Goal: Task Accomplishment & Management: Manage account settings

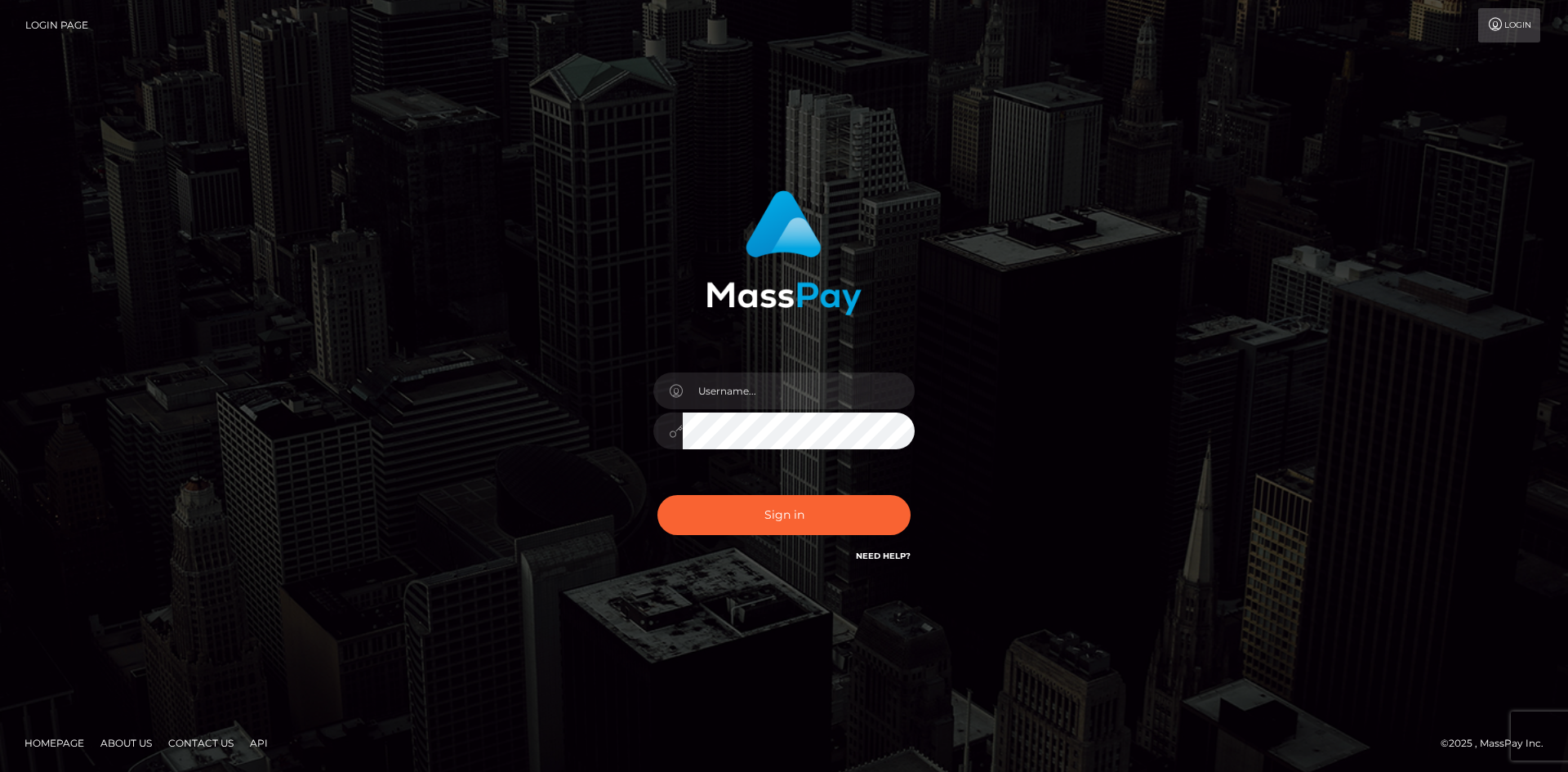
drag, startPoint x: 677, startPoint y: 374, endPoint x: 686, endPoint y: 381, distance: 11.4
click at [678, 374] on div at bounding box center [668, 390] width 29 height 37
click at [705, 394] on input "text" at bounding box center [798, 390] width 231 height 37
paste input "[PERSON_NAME]"
type input "[PERSON_NAME]"
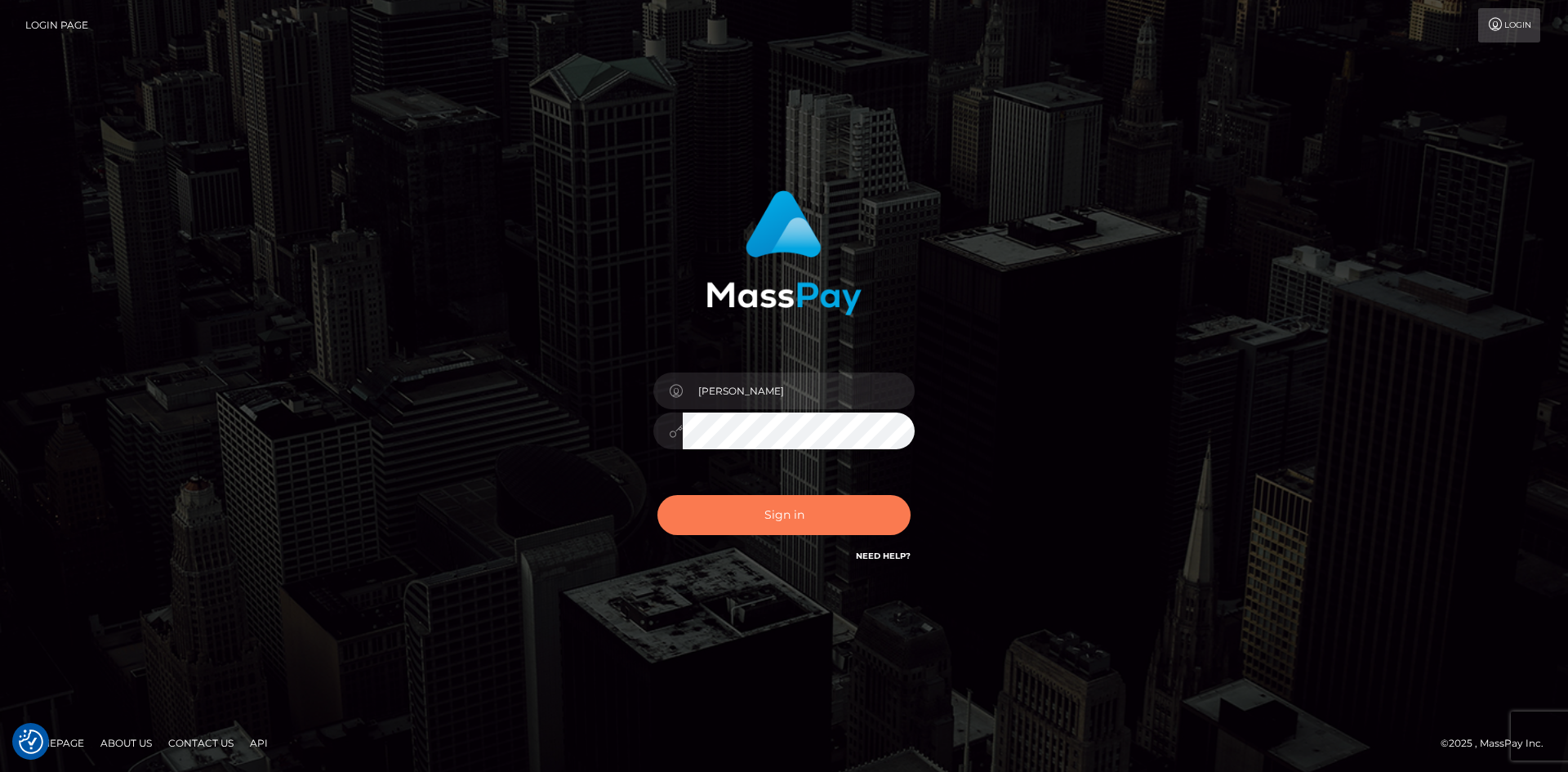
click at [709, 524] on button "Sign in" at bounding box center [784, 515] width 253 height 40
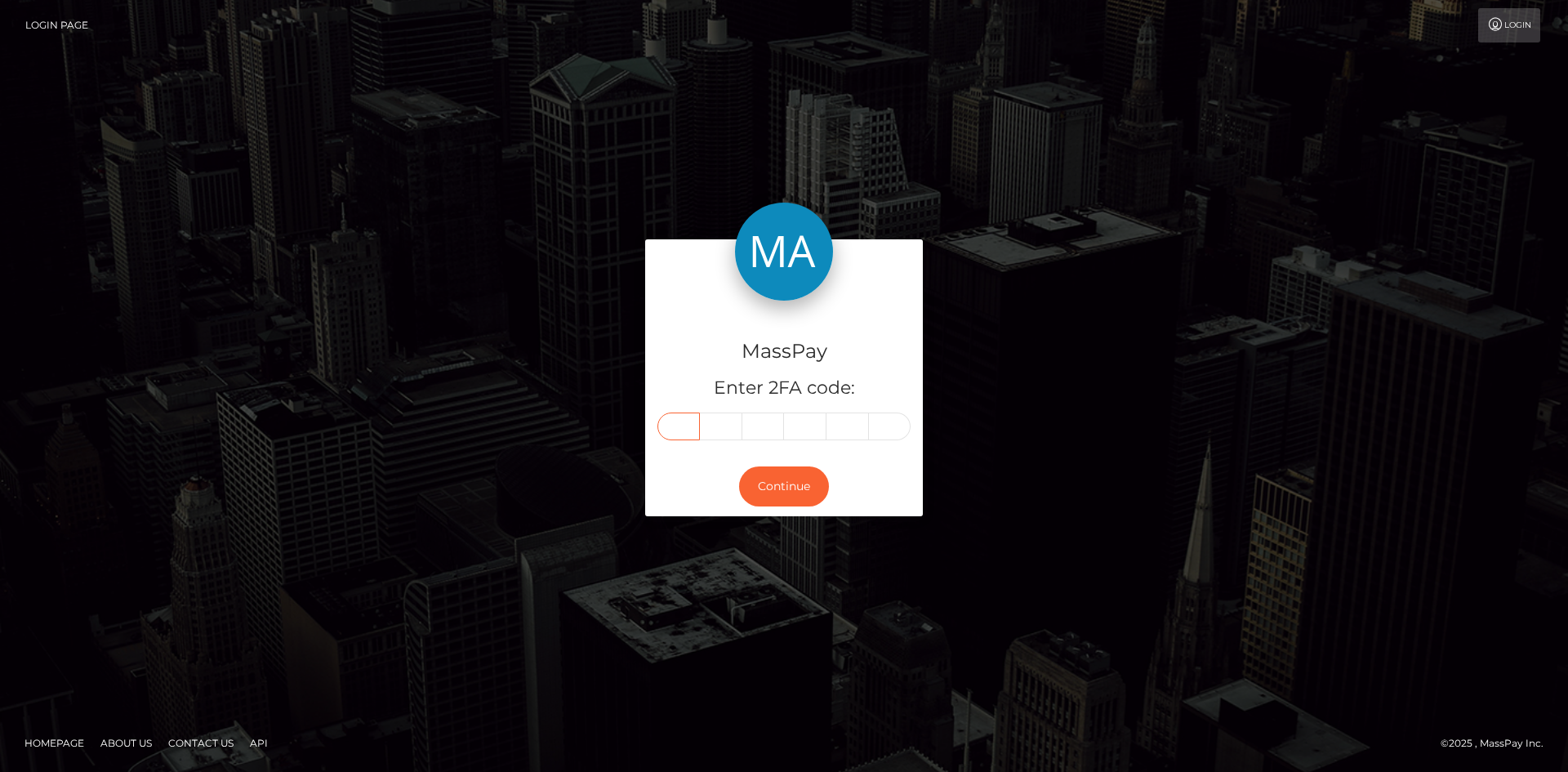
click at [679, 438] on input "text" at bounding box center [679, 426] width 43 height 27
type input "7"
type input "9"
type input "8"
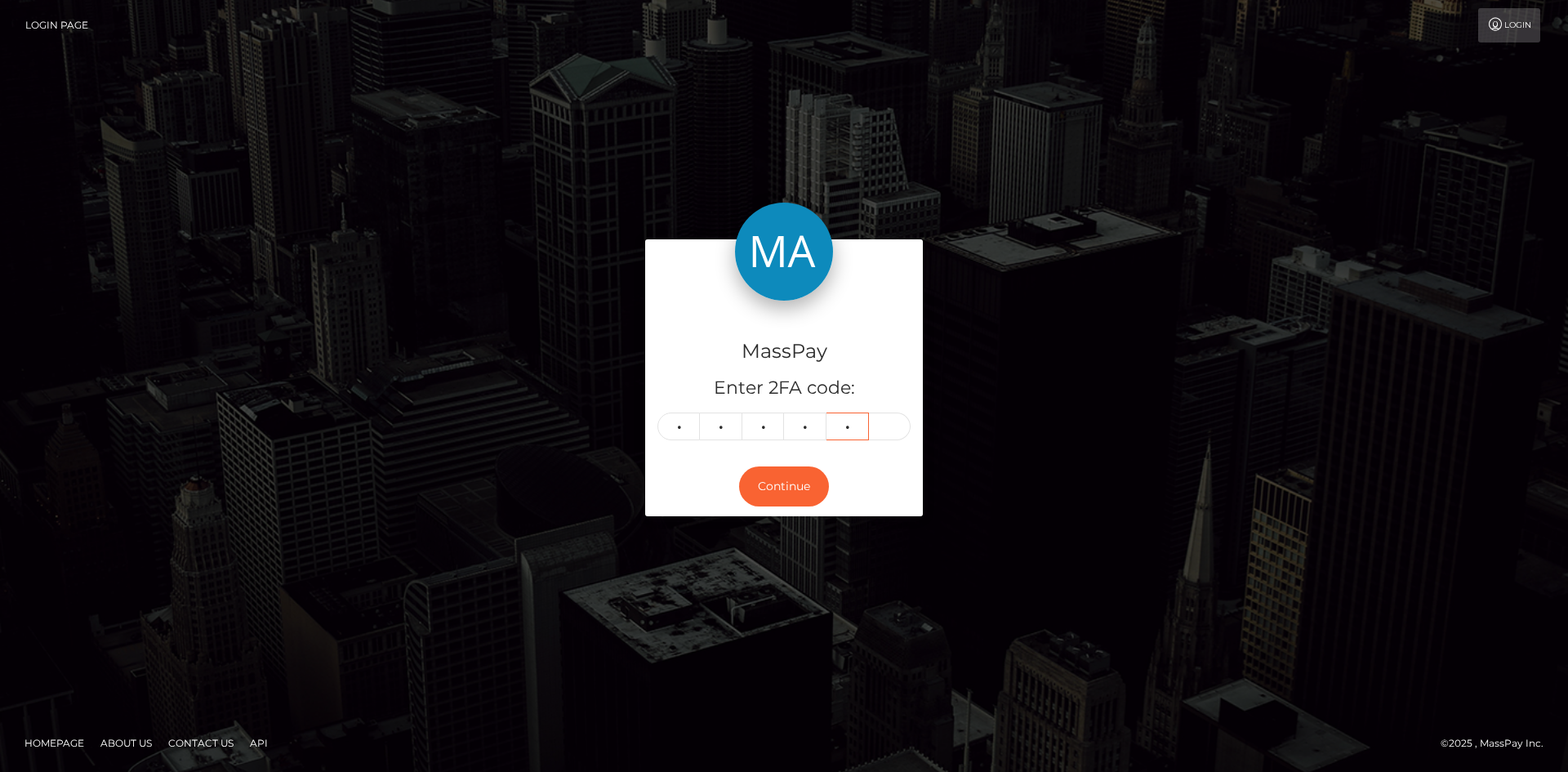
type input "2"
type input "1"
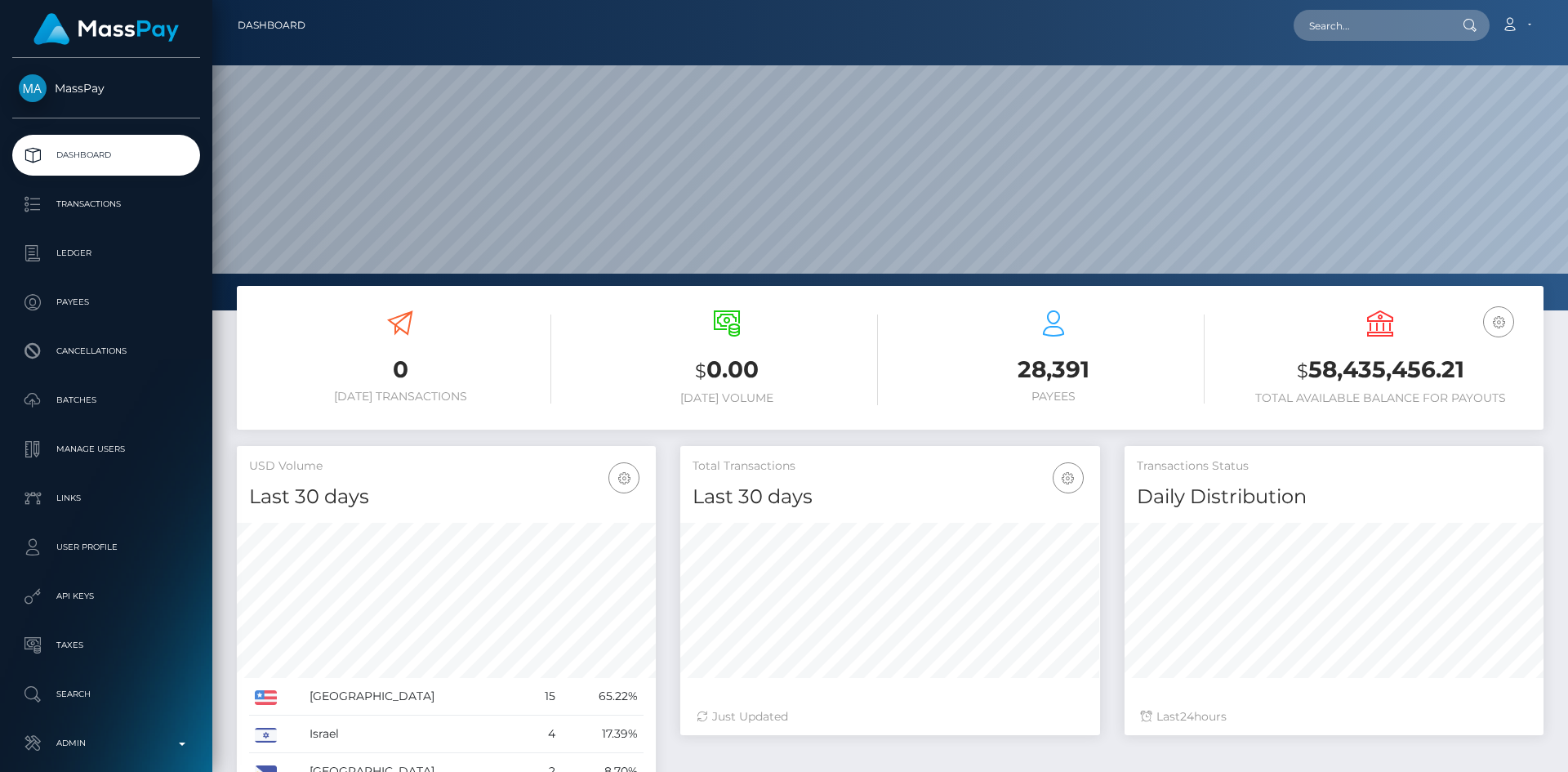
scroll to position [290, 420]
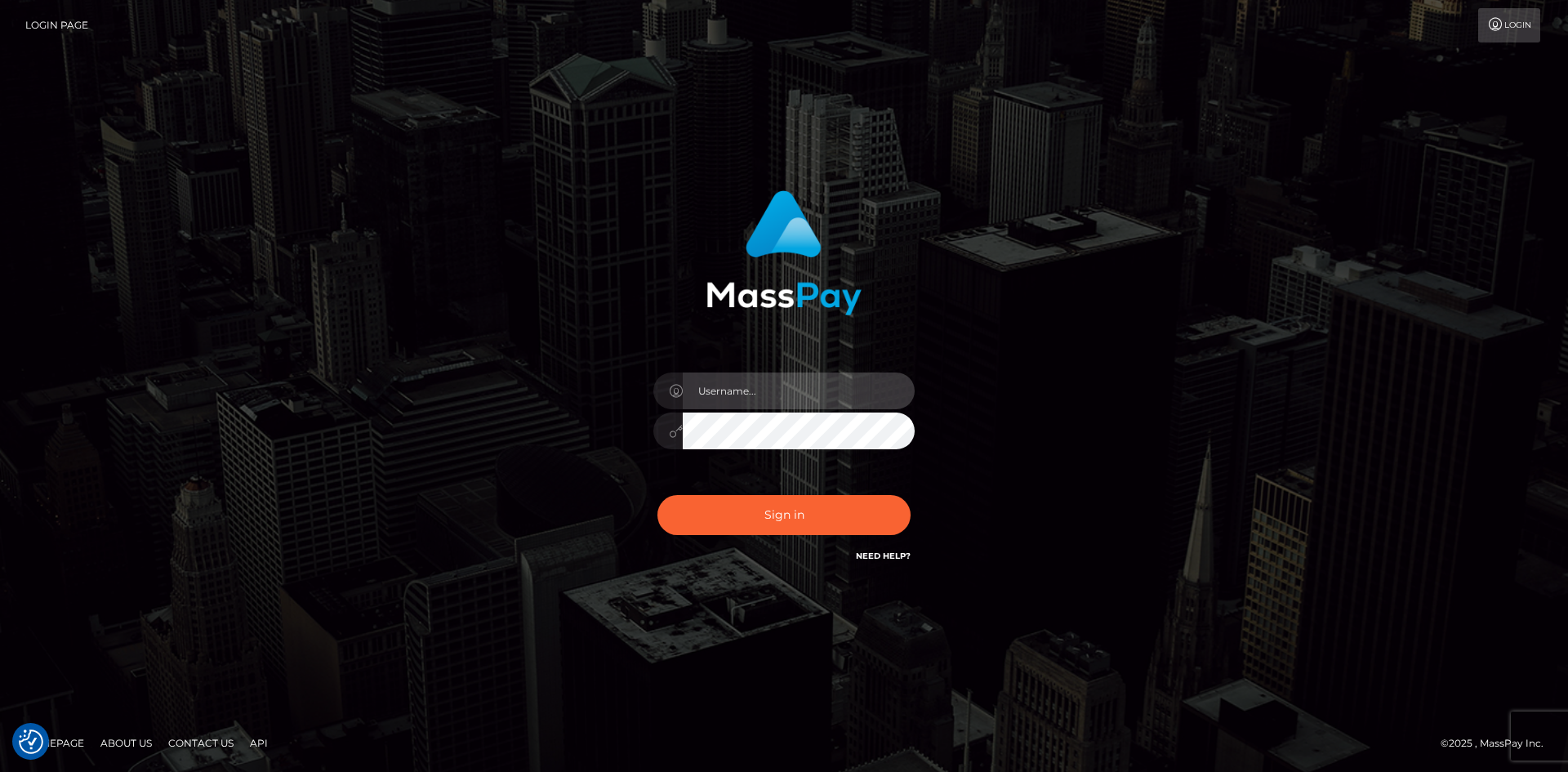
click at [759, 400] on input "text" at bounding box center [798, 390] width 231 height 37
type input "[PERSON_NAME]"
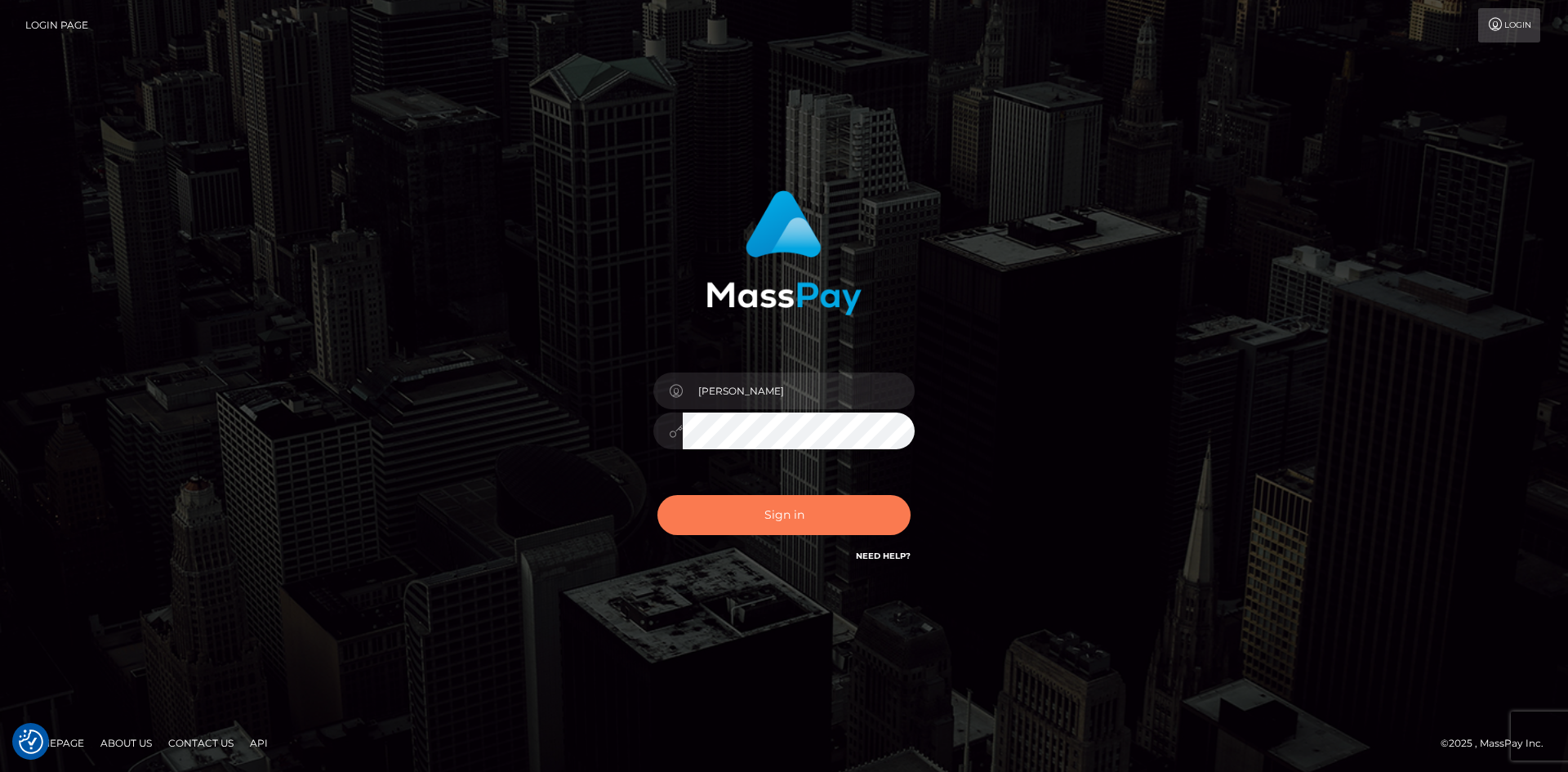
click at [790, 517] on button "Sign in" at bounding box center [784, 515] width 253 height 40
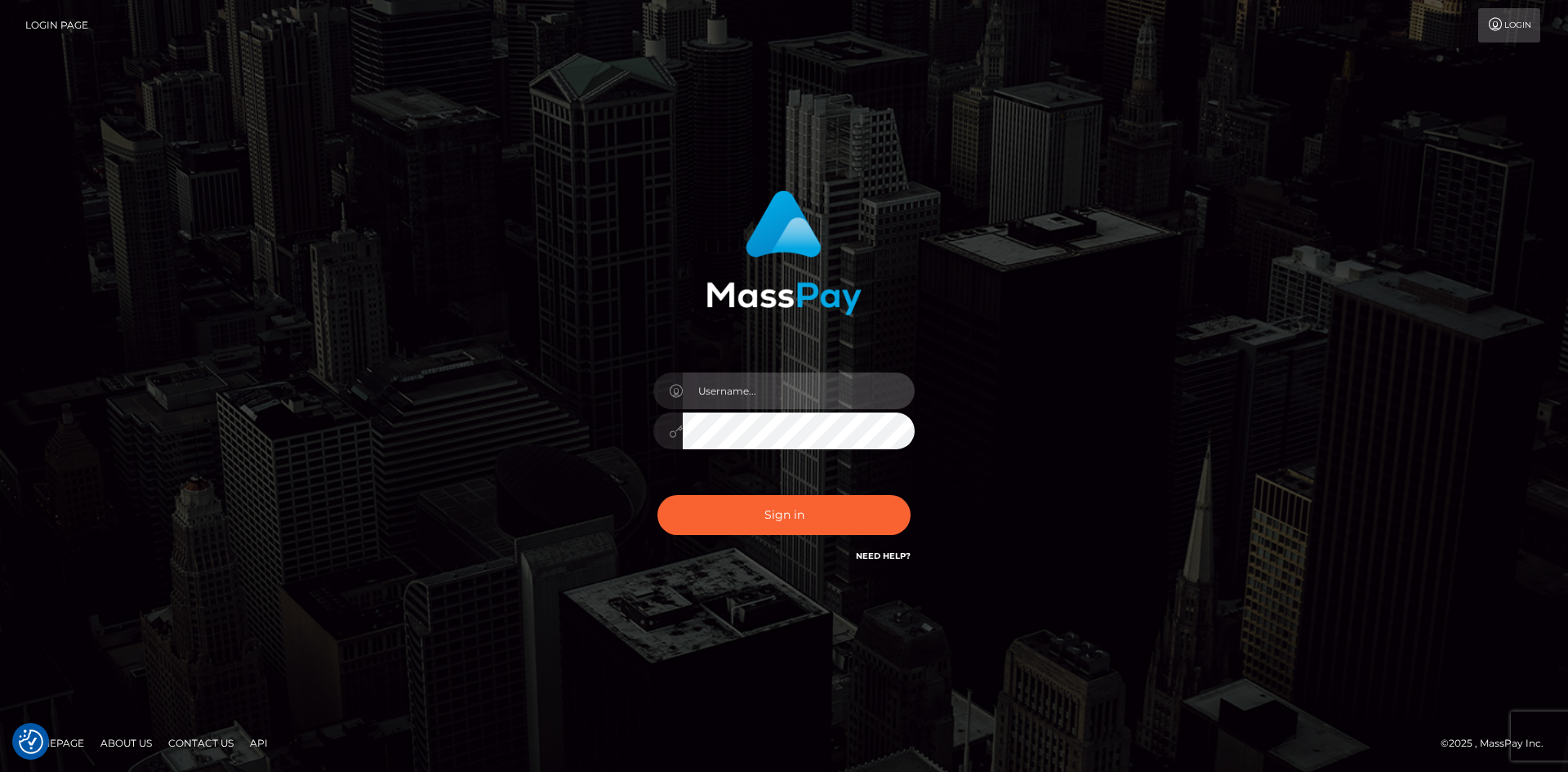
click at [814, 389] on input "text" at bounding box center [798, 390] width 231 height 37
type input "[PERSON_NAME]"
click at [658, 495] on button "Sign in" at bounding box center [784, 515] width 253 height 40
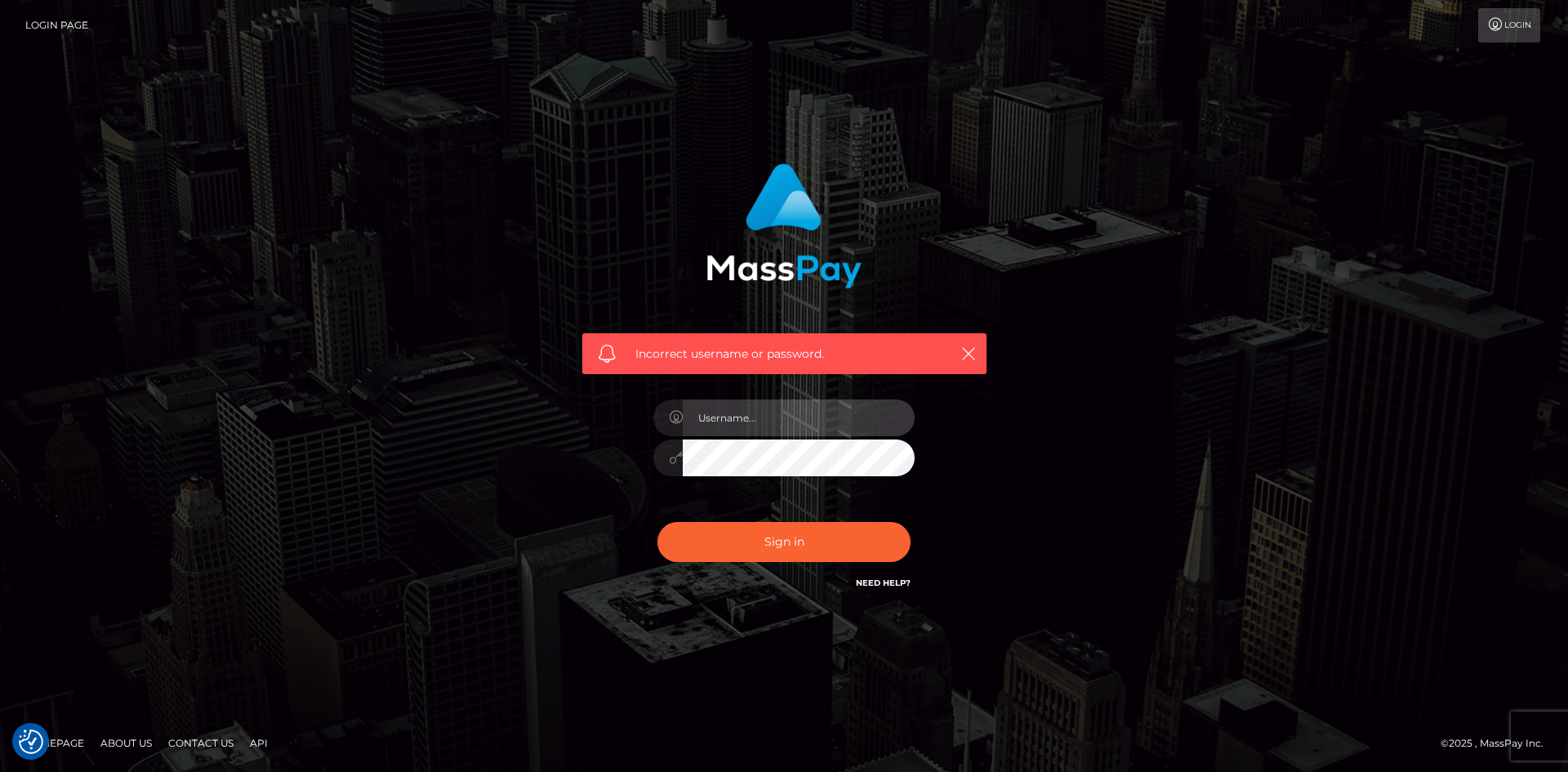
click at [730, 427] on input "text" at bounding box center [798, 418] width 231 height 37
paste input "[PERSON_NAME]"
type input "[PERSON_NAME]"
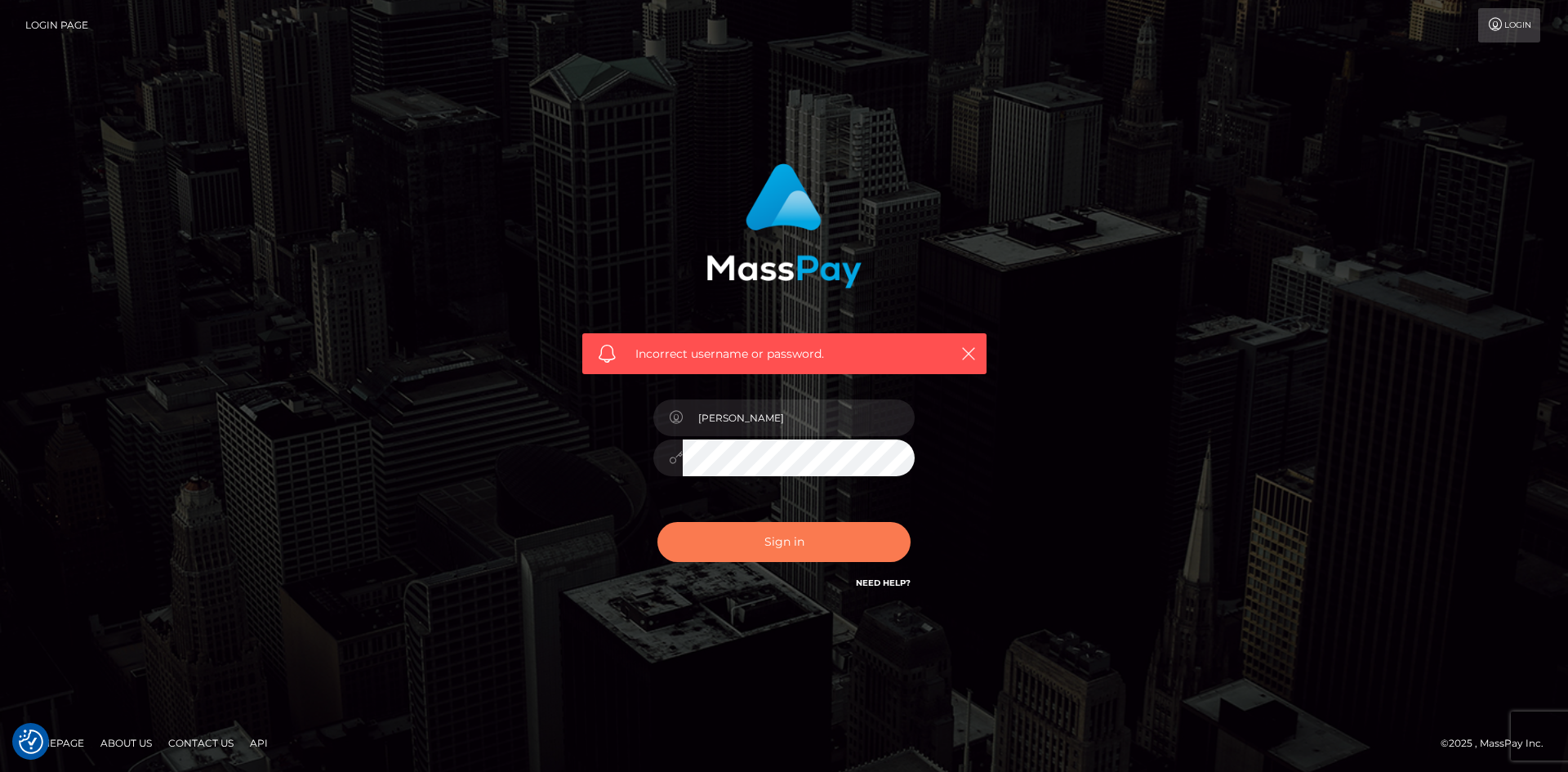
click at [716, 538] on button "Sign in" at bounding box center [784, 542] width 253 height 40
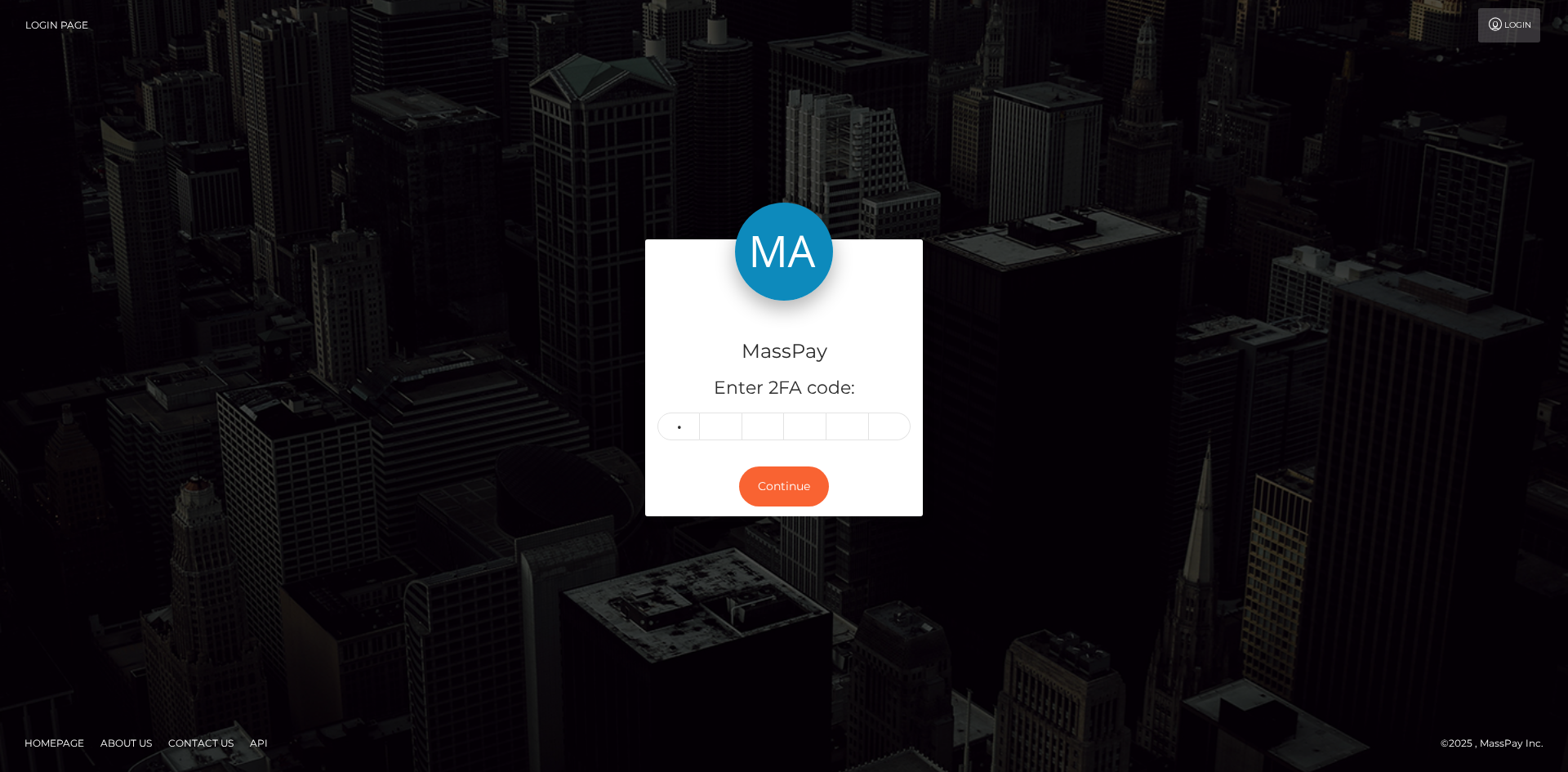
type input "0"
type input "5"
type input "8"
type input "2"
type input "3"
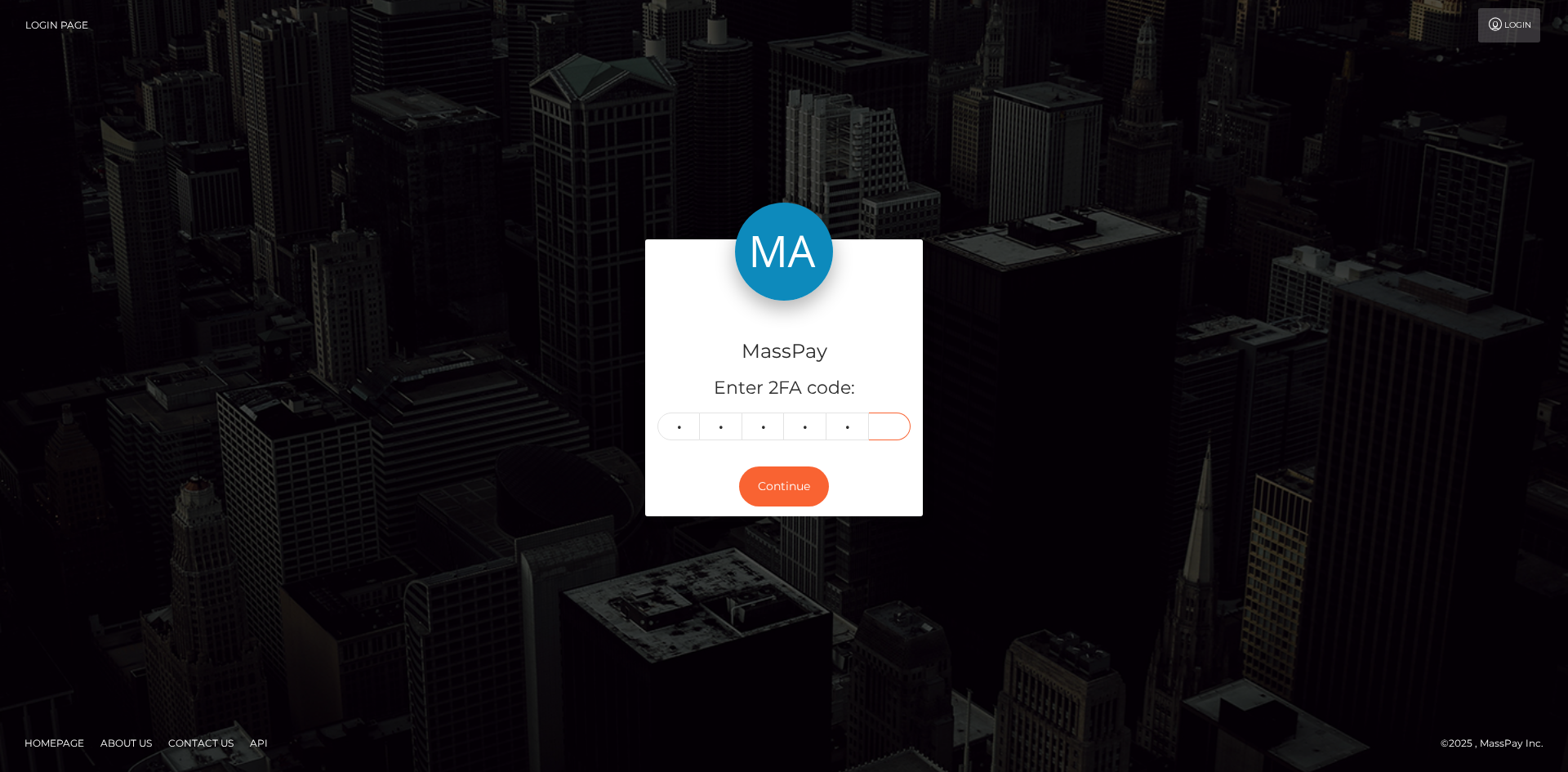
type input "0"
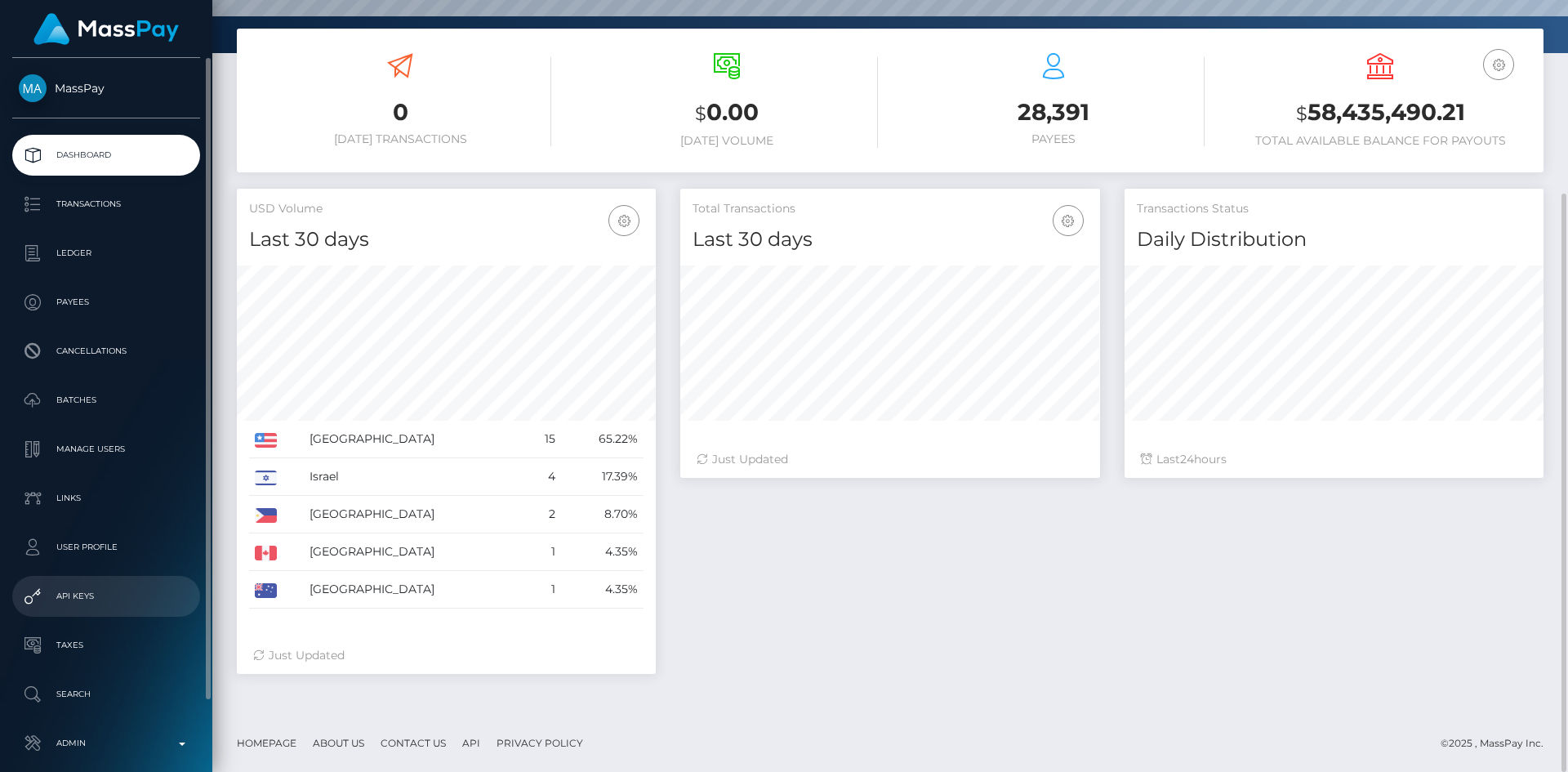
scroll to position [77, 0]
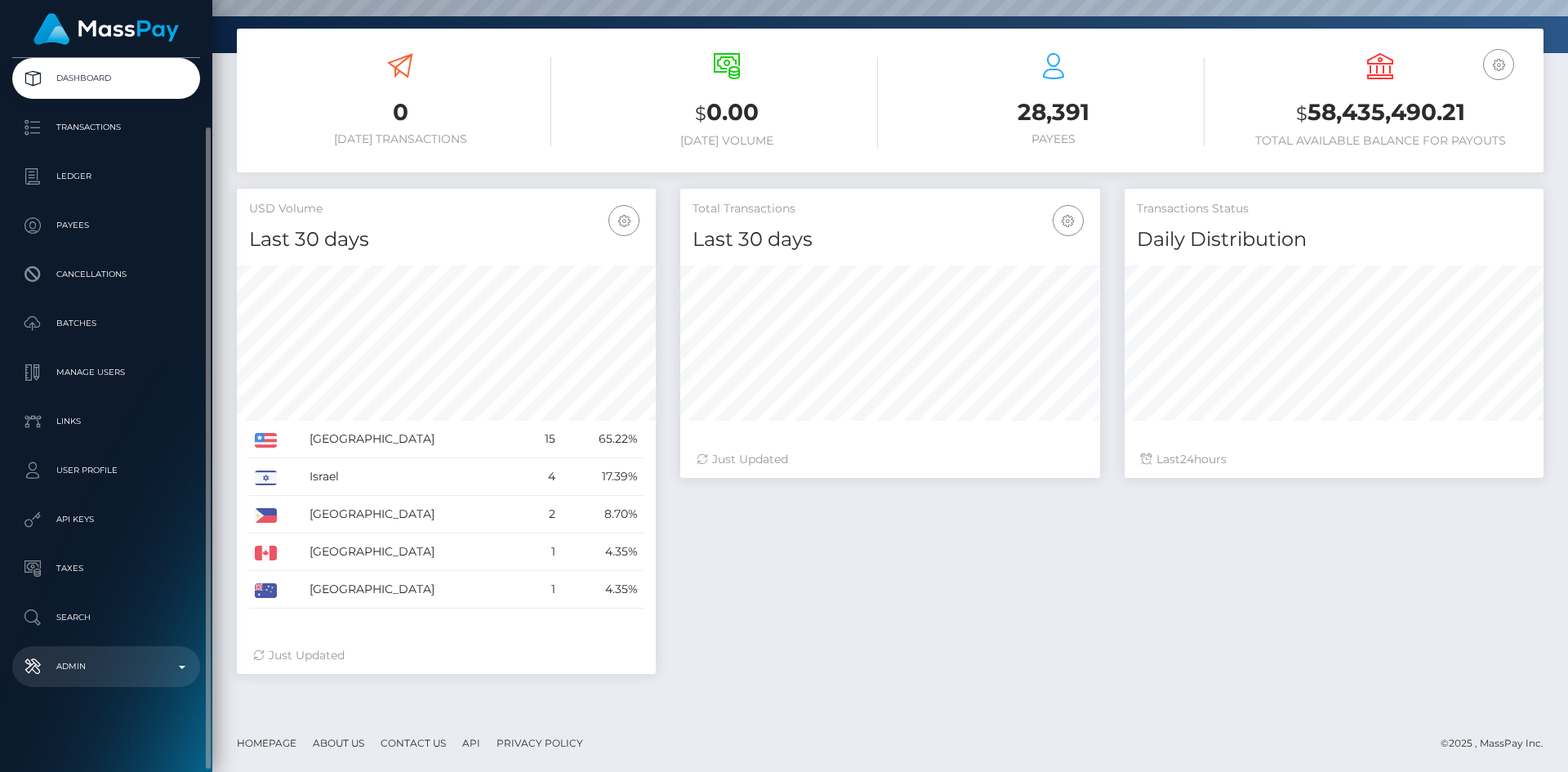
click at [89, 671] on p "Admin" at bounding box center [106, 666] width 175 height 25
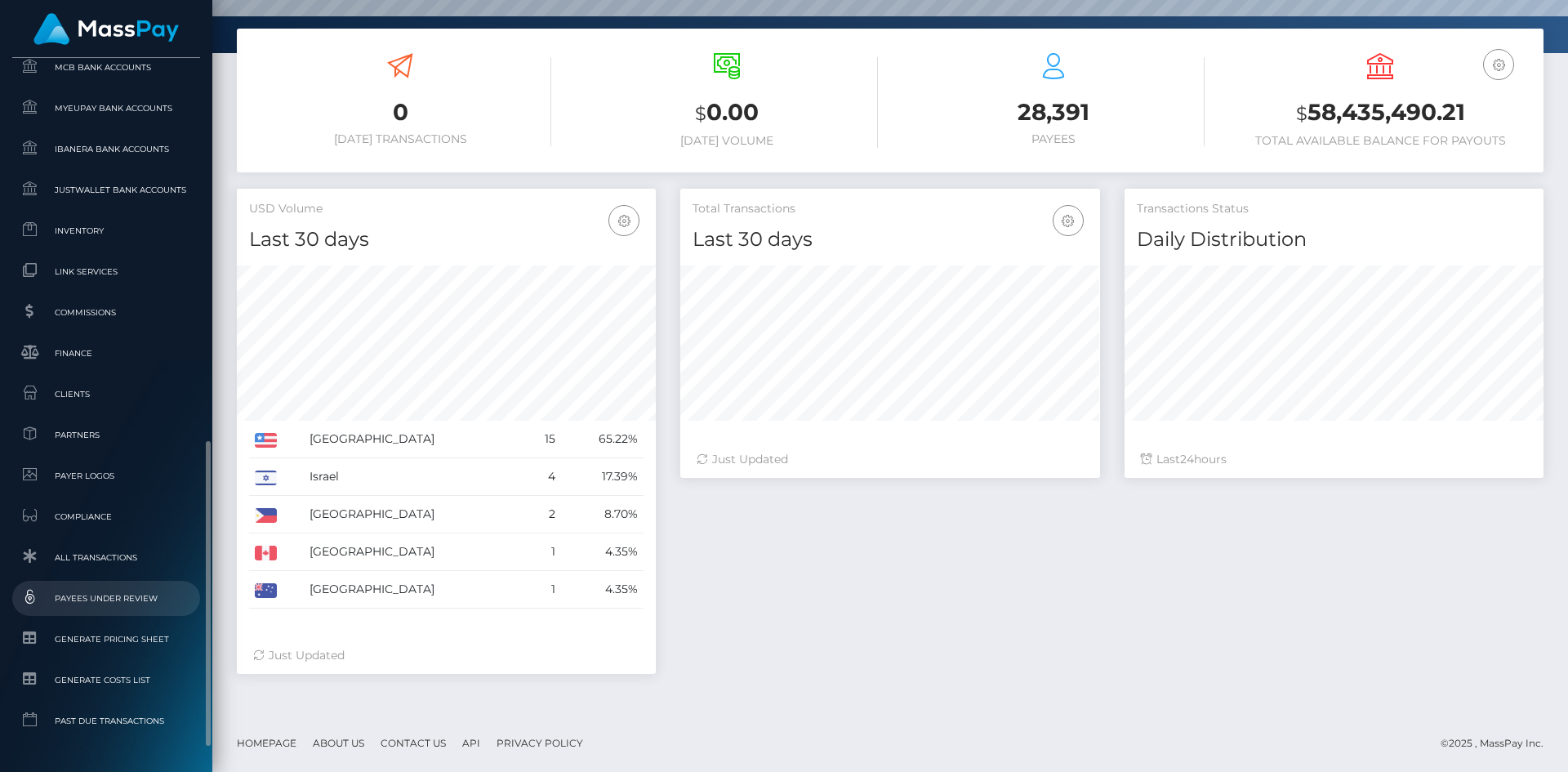
scroll to position [945, 0]
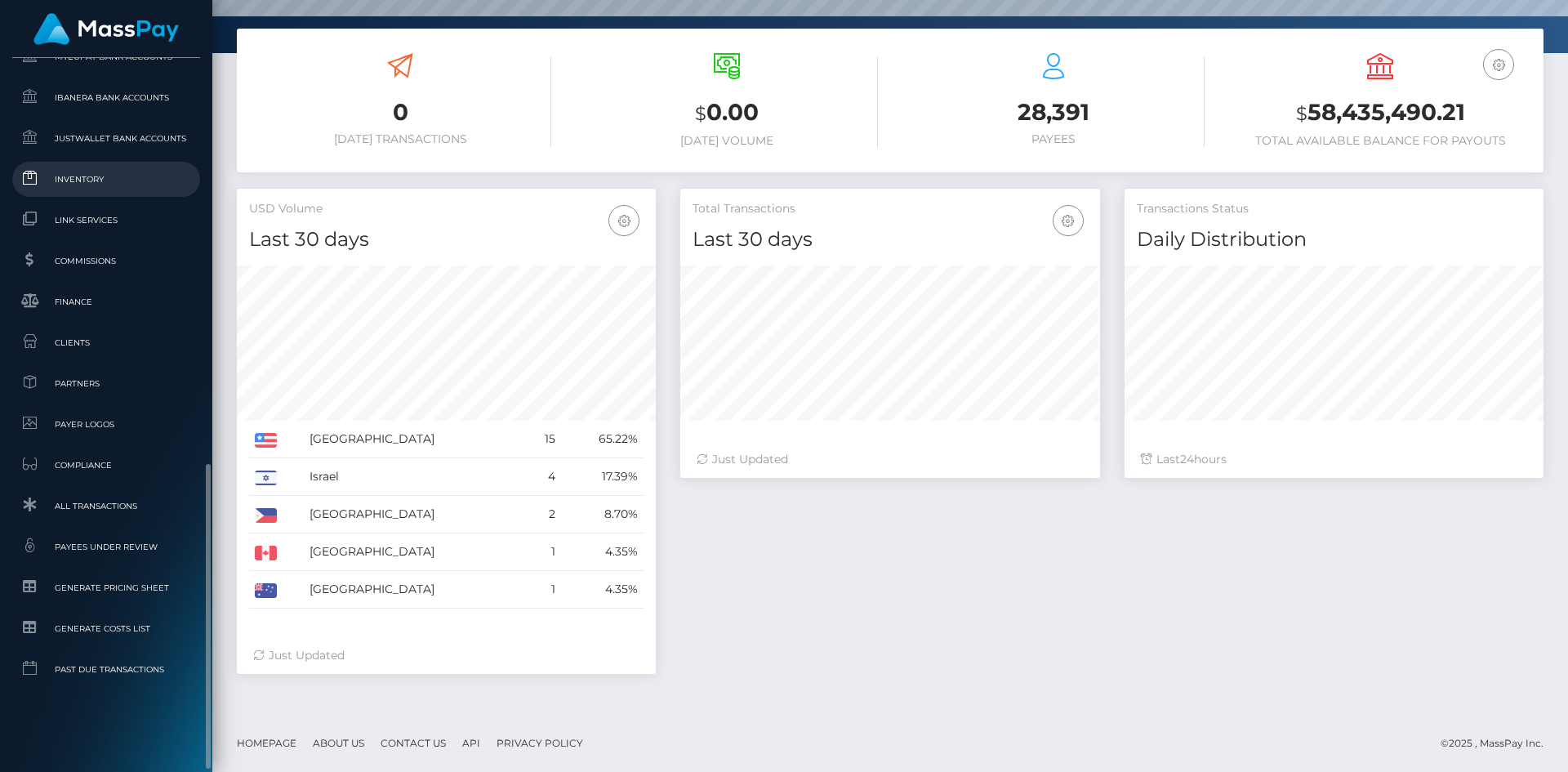
click at [94, 189] on span "Inventory" at bounding box center [106, 179] width 175 height 19
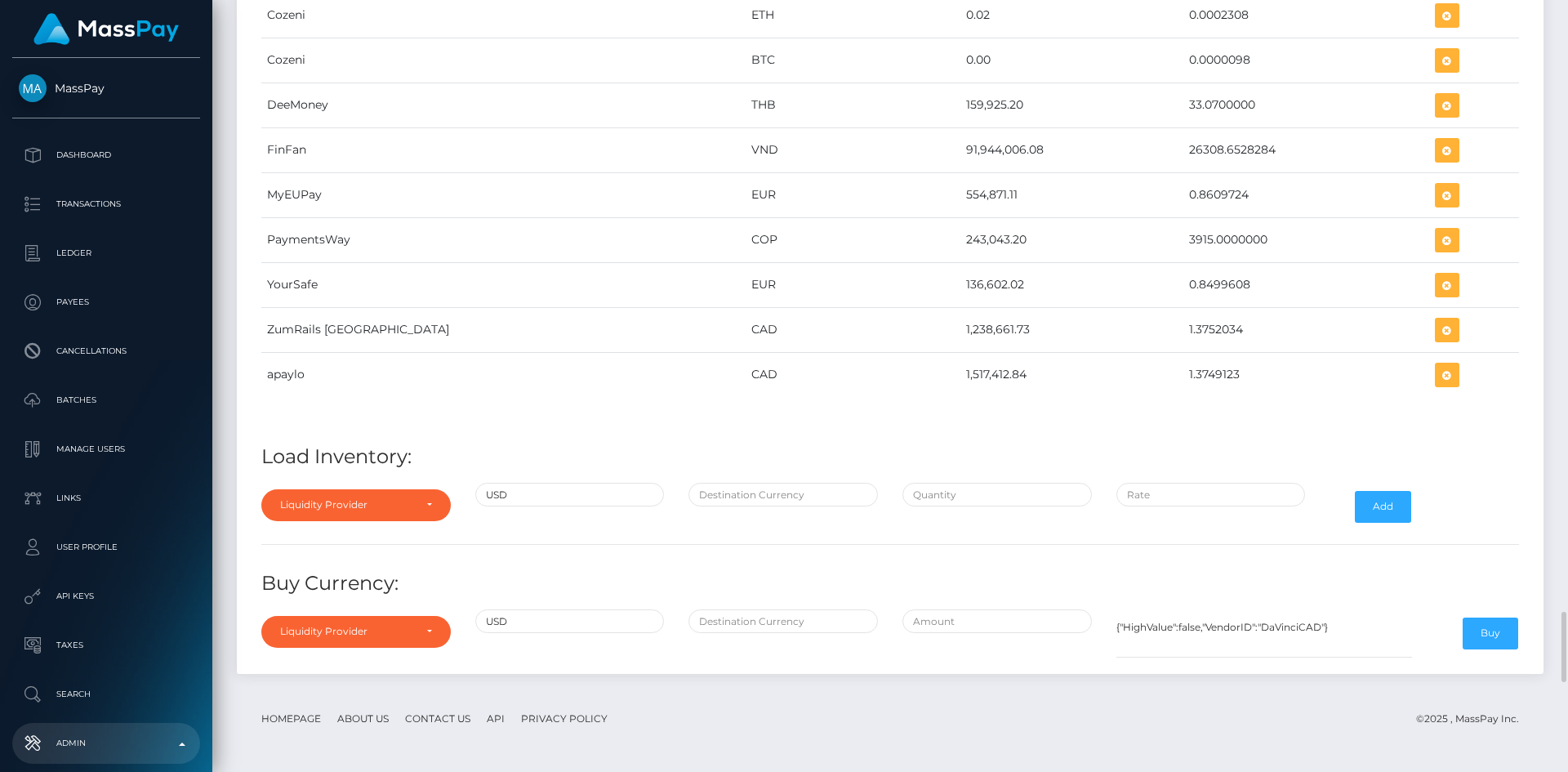
scroll to position [7566, 0]
